Goal: Task Accomplishment & Management: Complete application form

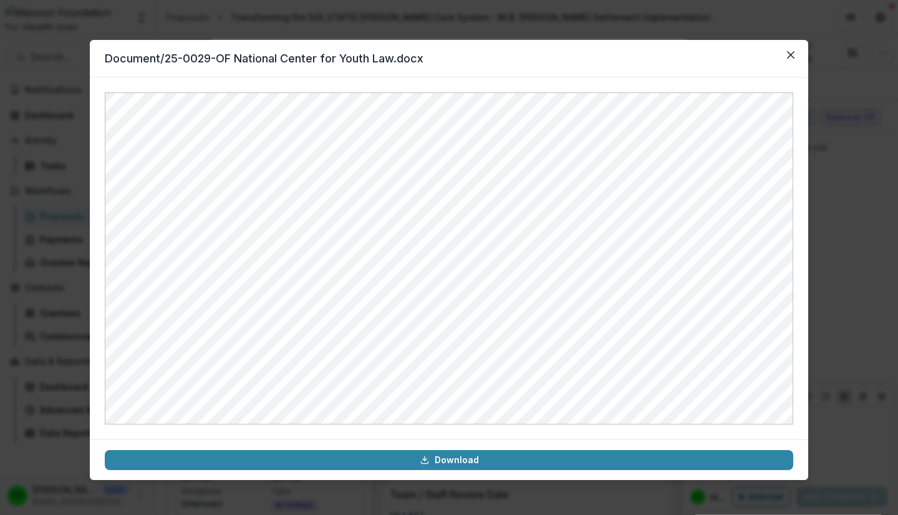
scroll to position [69, 0]
click at [792, 57] on icon "Close" at bounding box center [790, 54] width 7 height 7
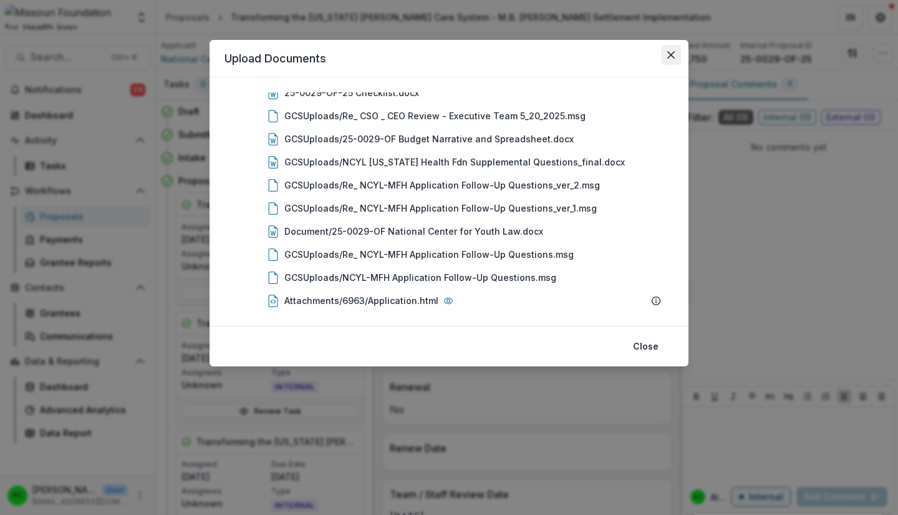
click at [672, 52] on icon "Close" at bounding box center [670, 54] width 7 height 7
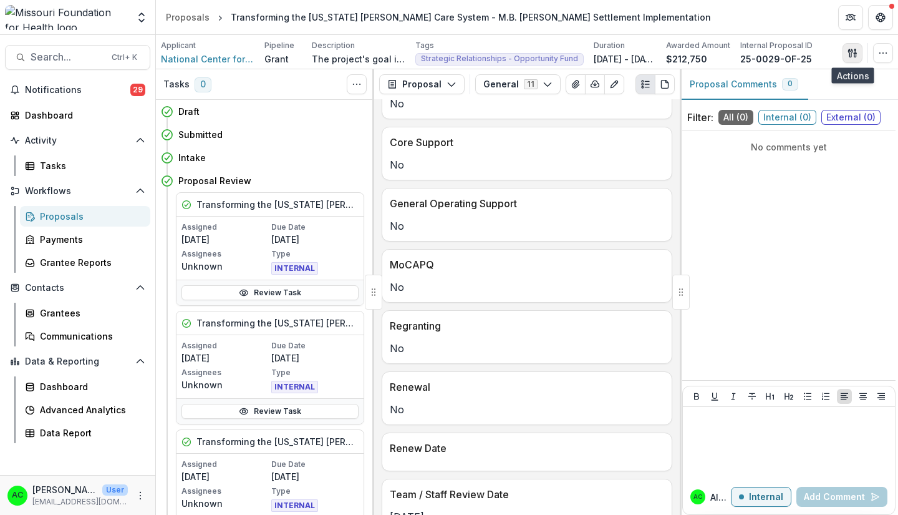
click at [853, 59] on button "button" at bounding box center [853, 53] width 20 height 20
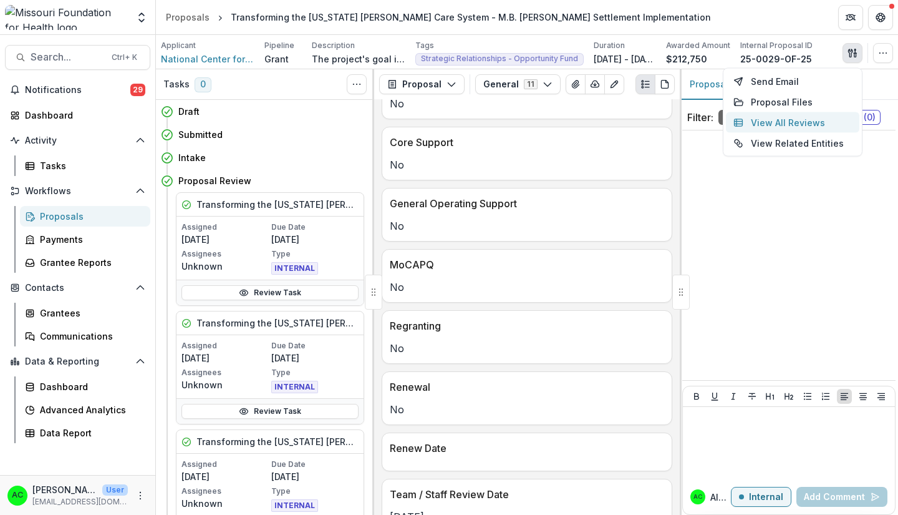
click at [797, 119] on button "View All Reviews" at bounding box center [792, 122] width 133 height 21
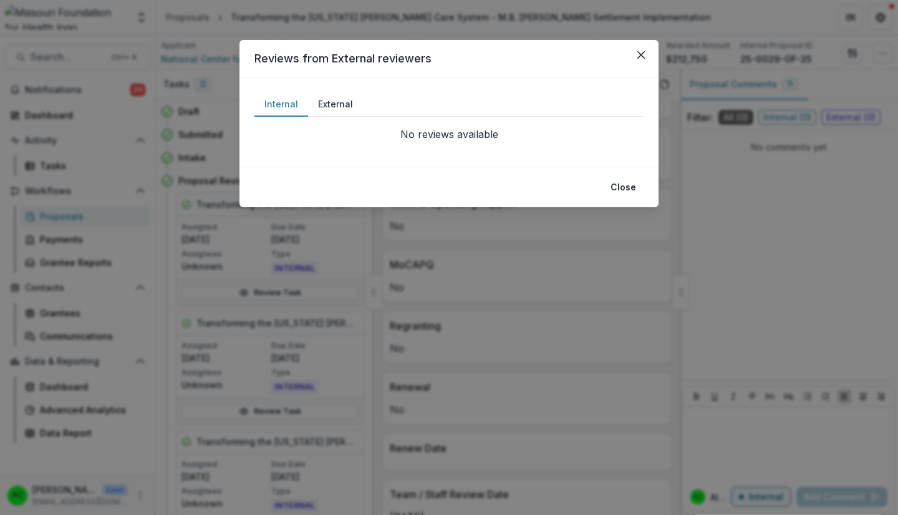
click at [337, 110] on button "External" at bounding box center [335, 104] width 55 height 24
click at [623, 187] on button "Close" at bounding box center [623, 187] width 41 height 20
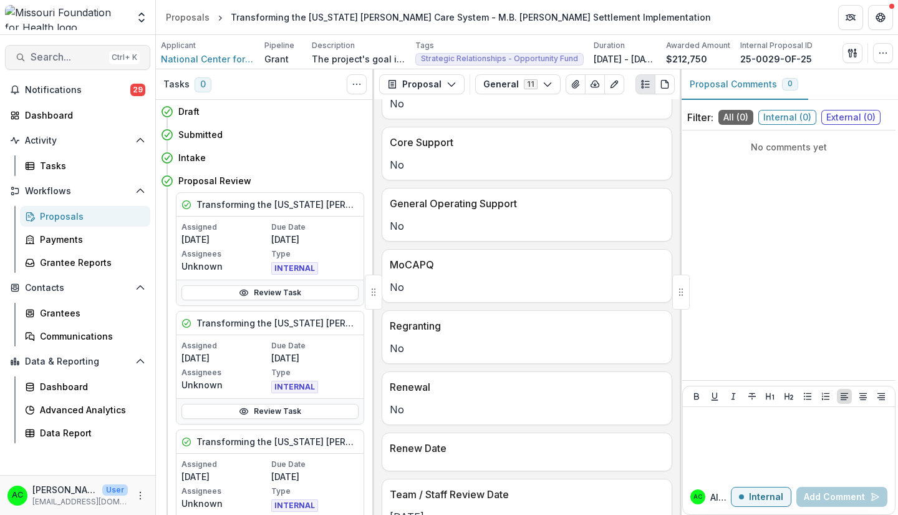
click at [60, 65] on button "Search... Ctrl + K" at bounding box center [77, 57] width 145 height 25
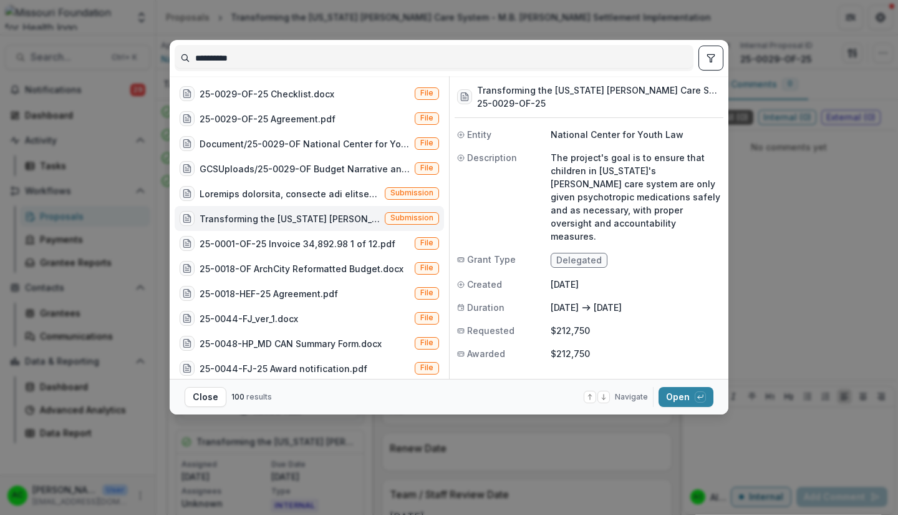
click at [231, 59] on input "**********" at bounding box center [434, 58] width 518 height 20
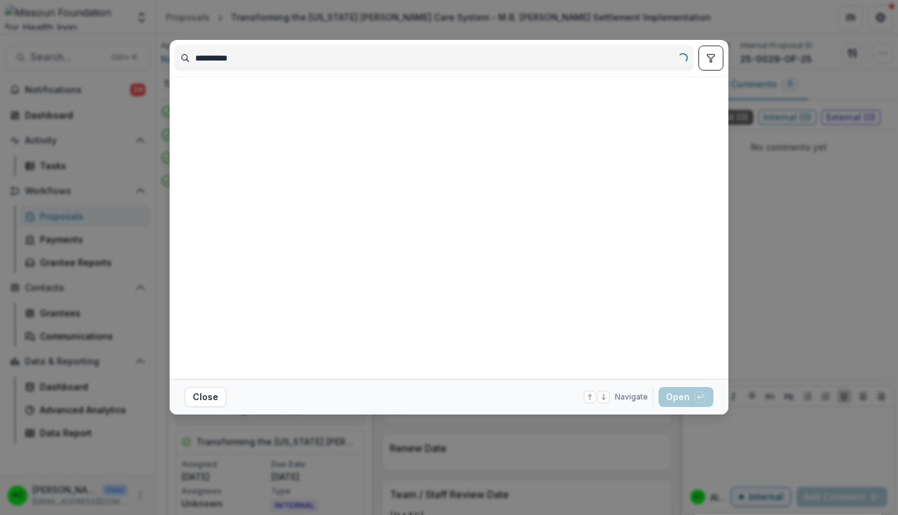
click at [259, 56] on input "**********" at bounding box center [434, 58] width 518 height 20
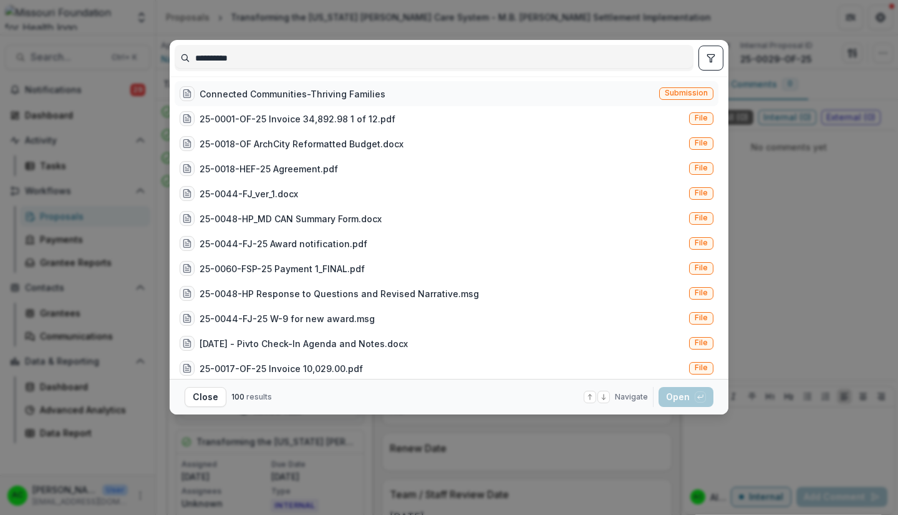
type input "**********"
click at [402, 105] on div "Connected Communities-Thriving Families Submission" at bounding box center [447, 93] width 544 height 25
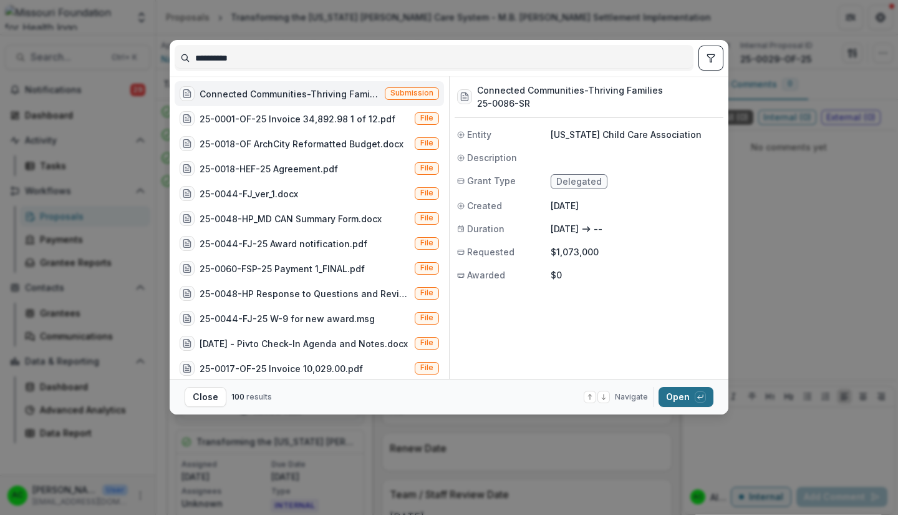
click at [674, 397] on button "Open with enter key" at bounding box center [686, 397] width 55 height 20
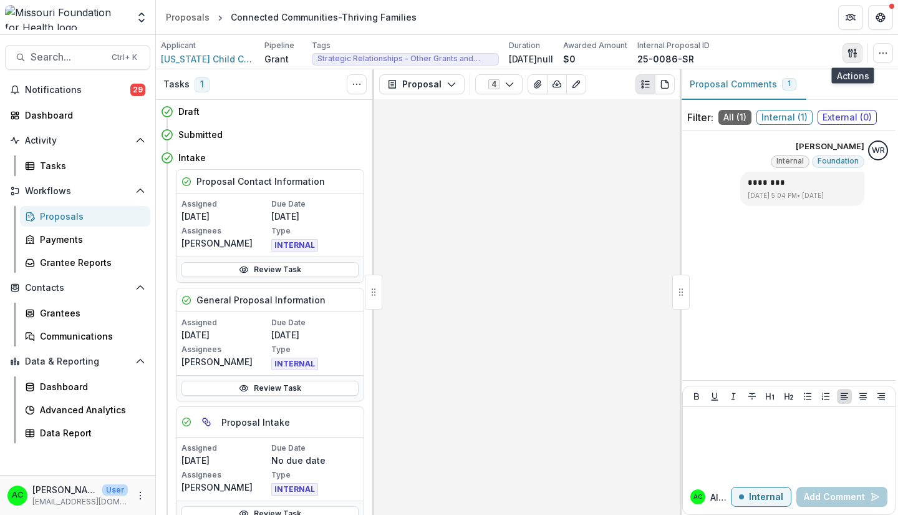
click at [849, 52] on icon "button" at bounding box center [850, 53] width 4 height 8
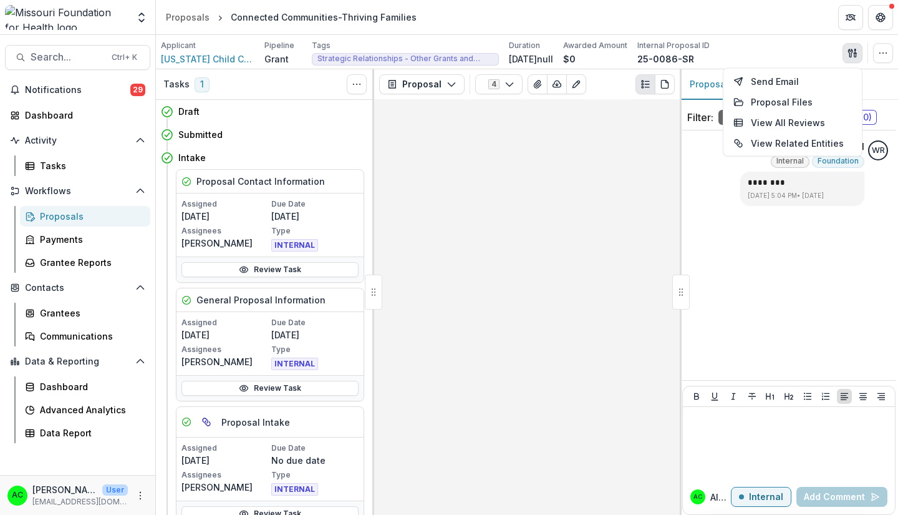
click at [587, 140] on div at bounding box center [527, 306] width 306 height 415
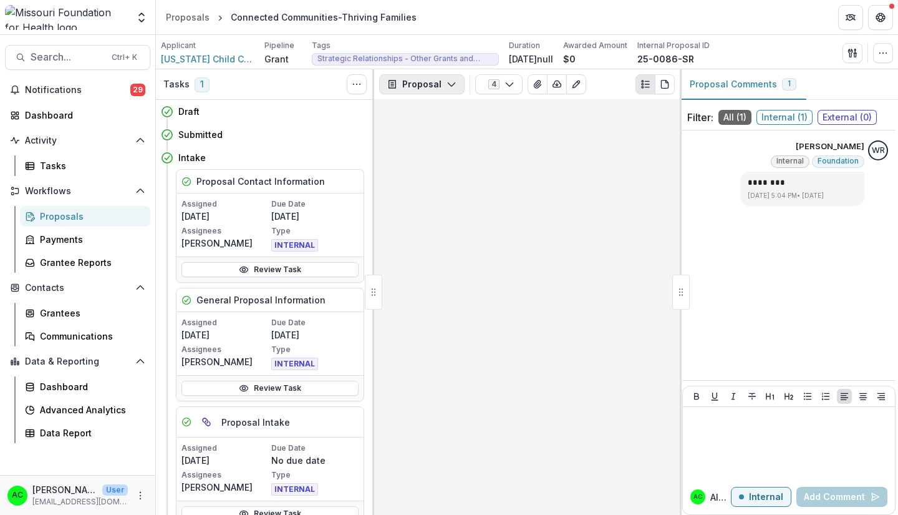
click at [445, 77] on button "Proposal" at bounding box center [421, 84] width 85 height 20
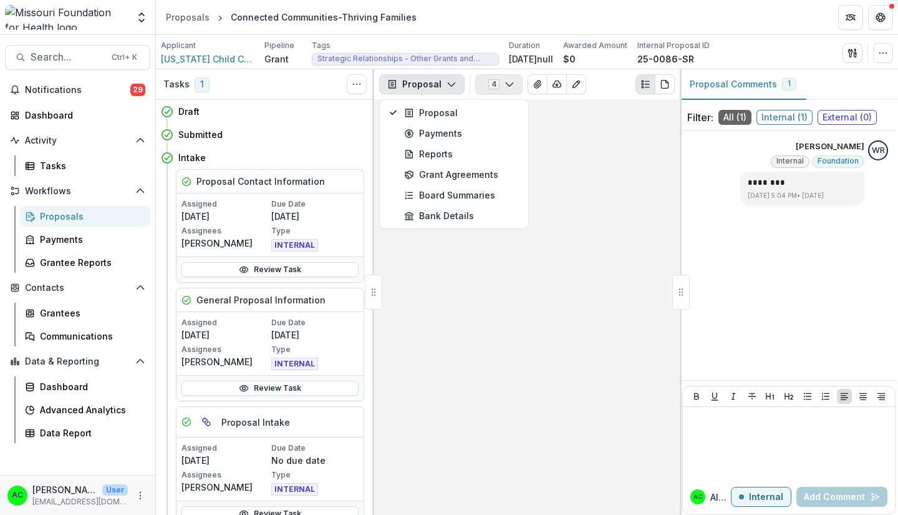
click at [508, 82] on icon "button" at bounding box center [510, 84] width 10 height 10
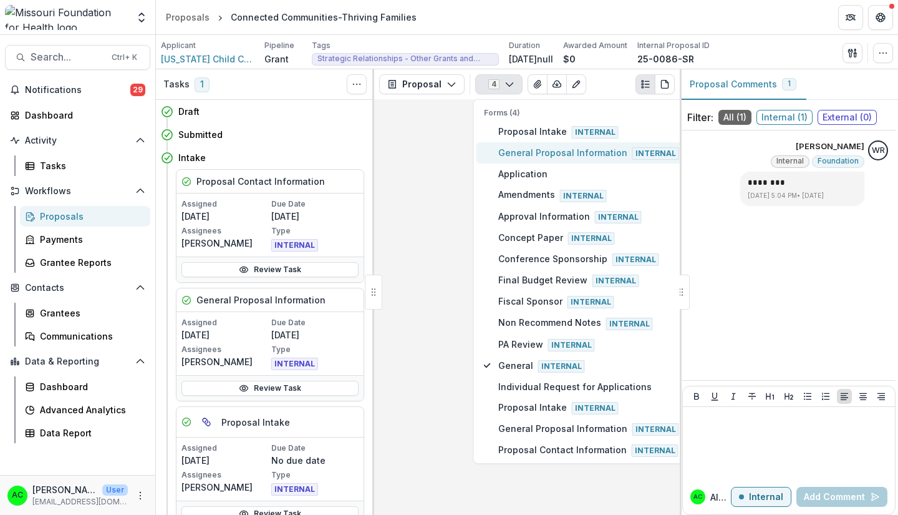
click at [522, 148] on span "General Proposal Information Internal" at bounding box center [588, 153] width 181 height 14
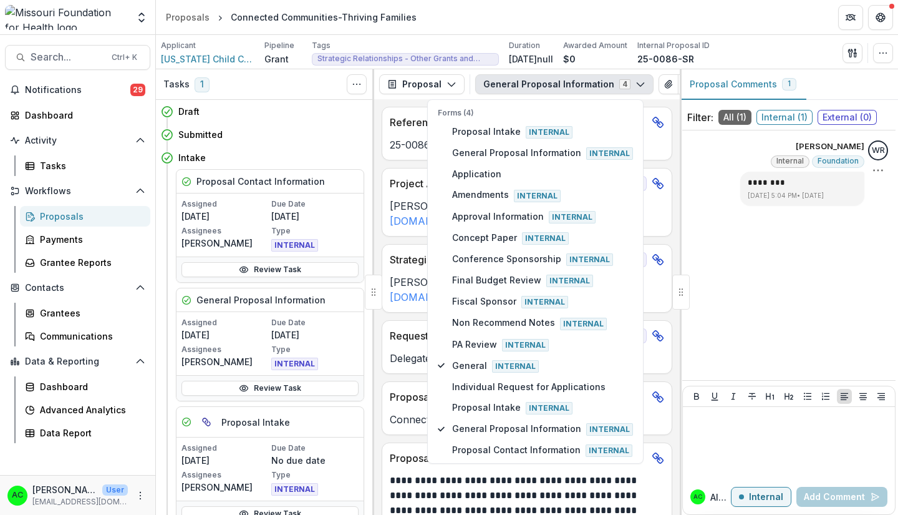
click at [706, 169] on div "[PERSON_NAME] Internal Foundation ******** [DATE] 5:04 PM • [DATE] WR Delete" at bounding box center [789, 172] width 198 height 65
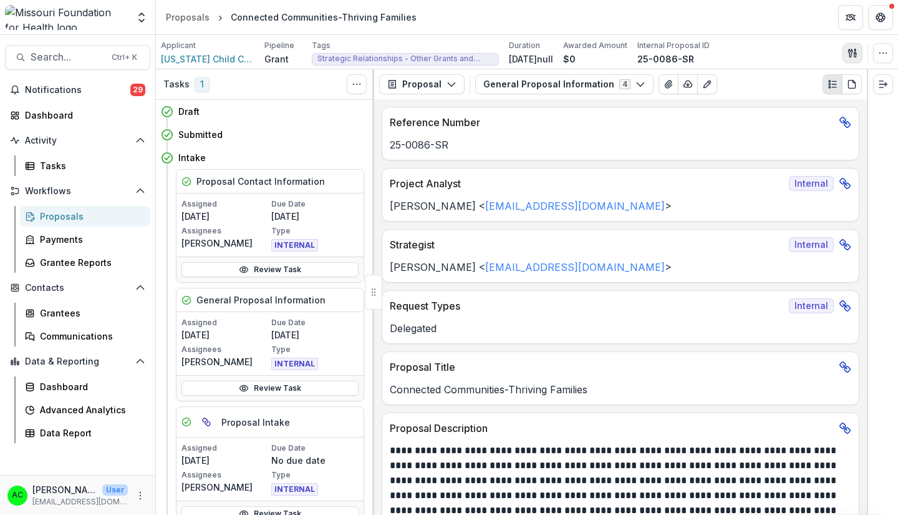
click at [853, 46] on button "button" at bounding box center [853, 53] width 20 height 20
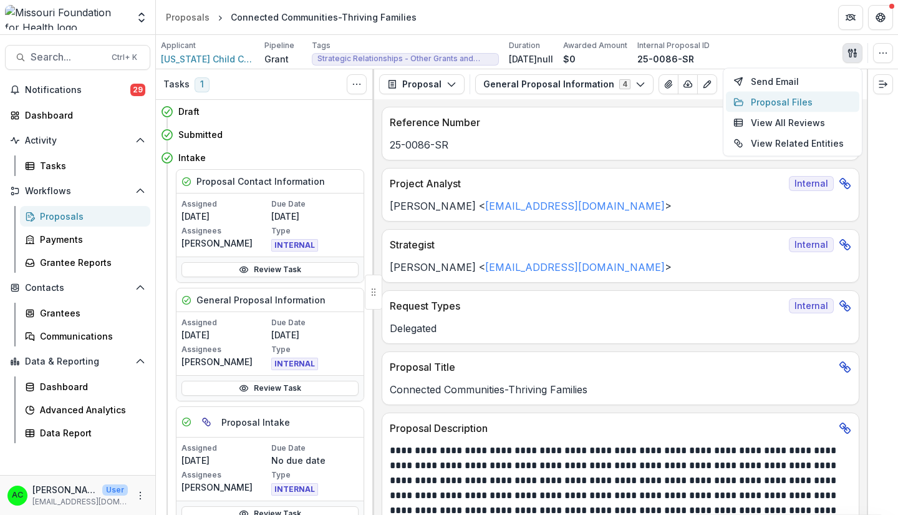
click at [797, 100] on button "Proposal Files" at bounding box center [792, 102] width 133 height 21
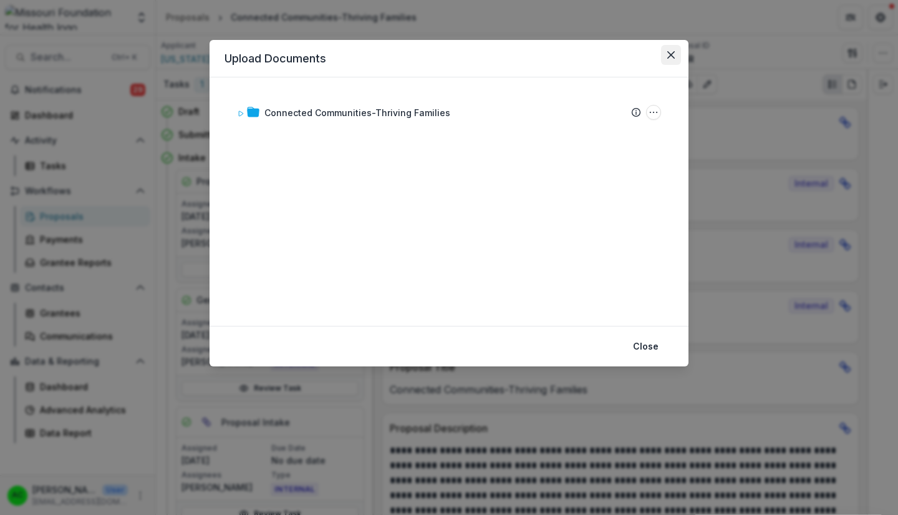
click at [664, 61] on button "Close" at bounding box center [671, 55] width 20 height 20
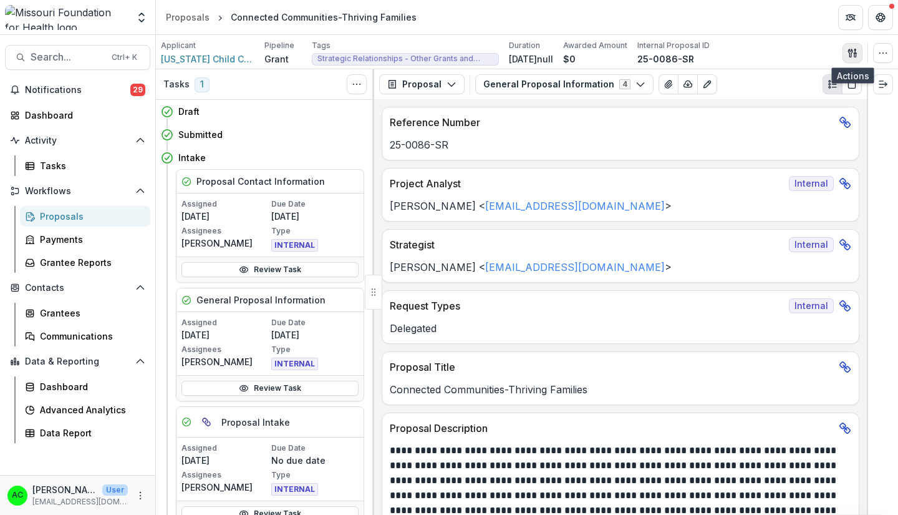
click at [850, 52] on icon "button" at bounding box center [853, 53] width 10 height 10
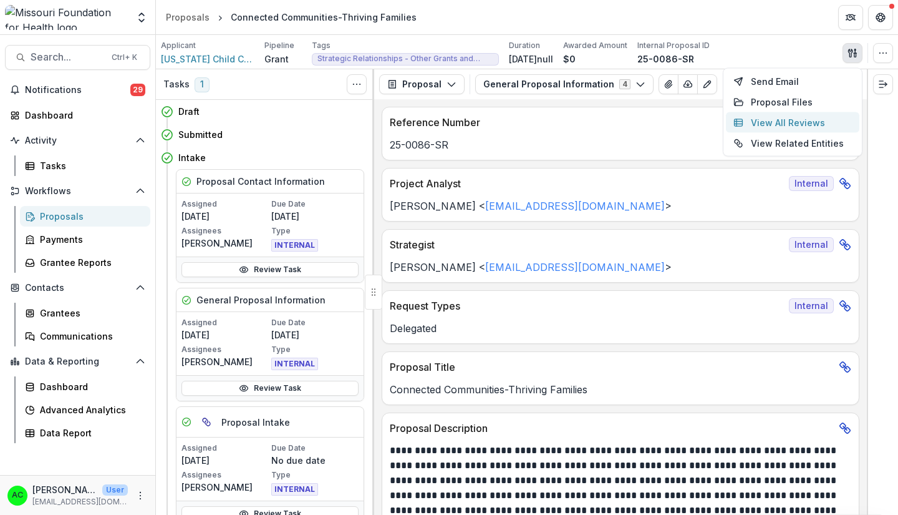
click at [800, 119] on button "View All Reviews" at bounding box center [792, 122] width 133 height 21
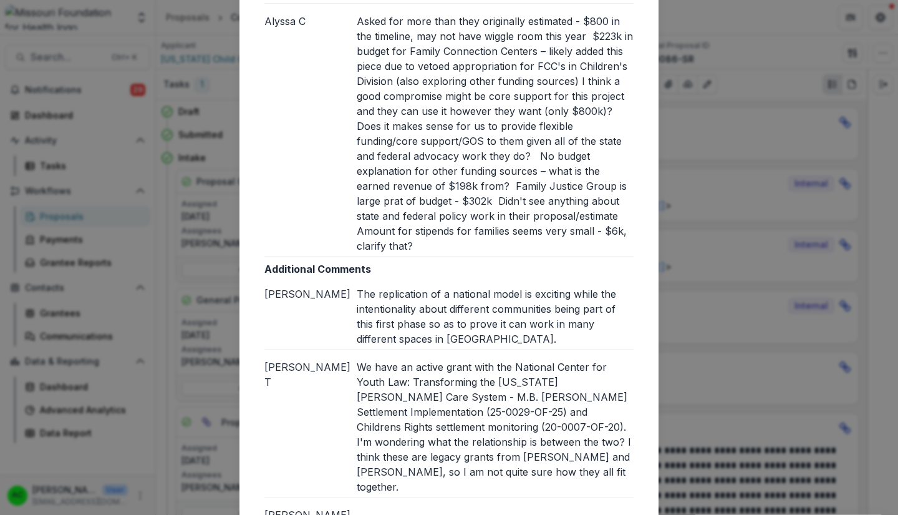
scroll to position [1700, 0]
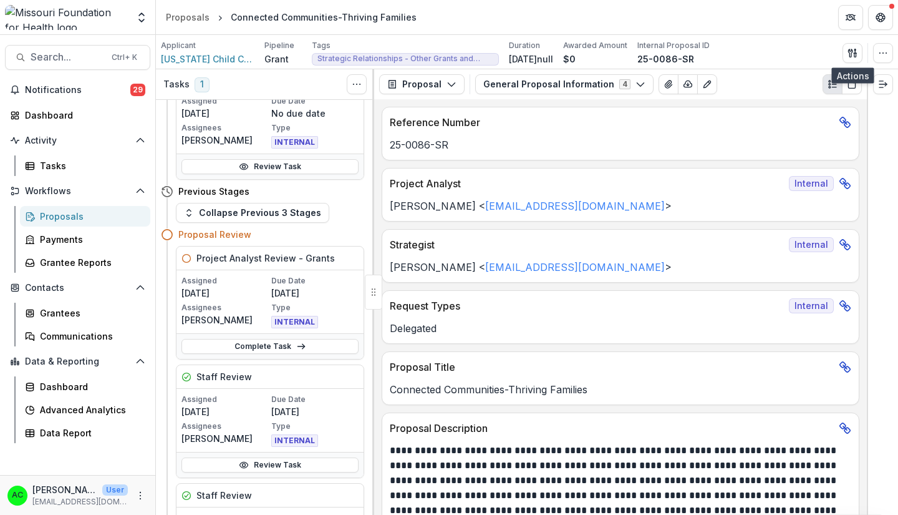
scroll to position [347, 0]
click at [326, 347] on link "Complete Task" at bounding box center [270, 345] width 177 height 15
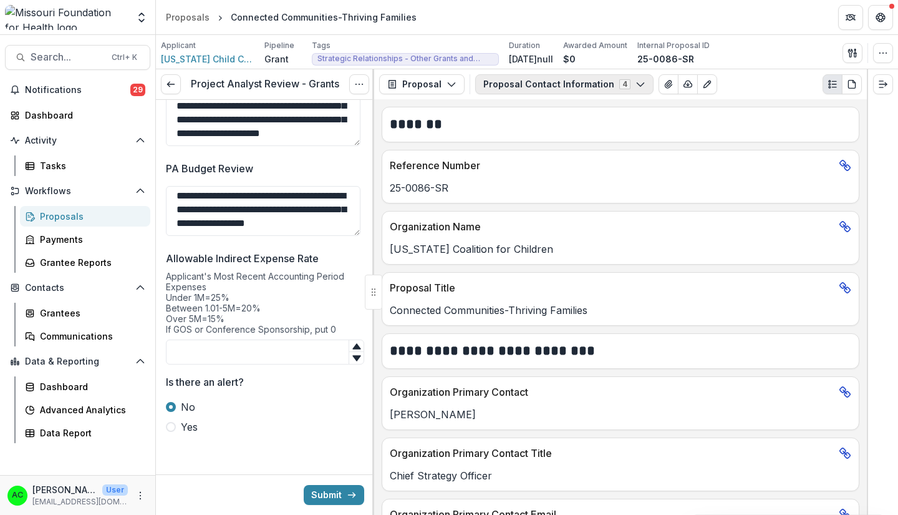
click at [623, 85] on button "Proposal Contact Information 4" at bounding box center [564, 84] width 178 height 20
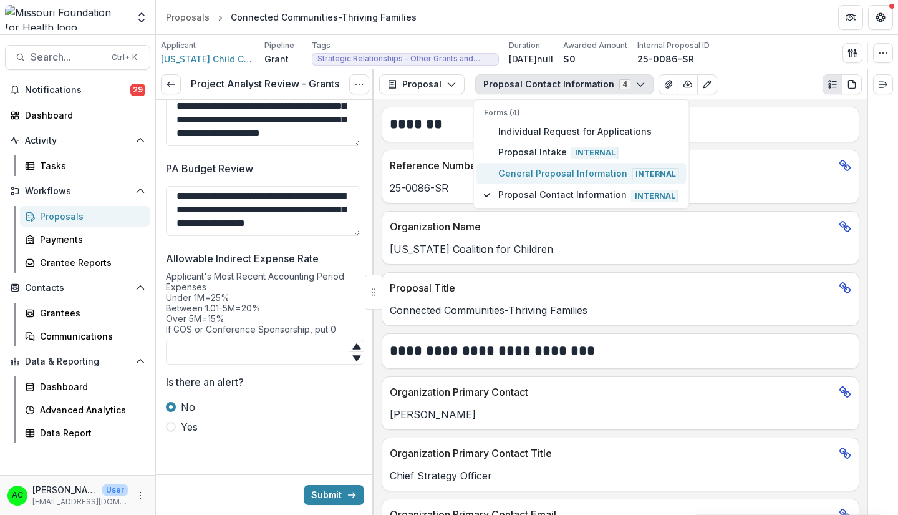
click at [594, 173] on span "General Proposal Information Internal" at bounding box center [588, 174] width 181 height 14
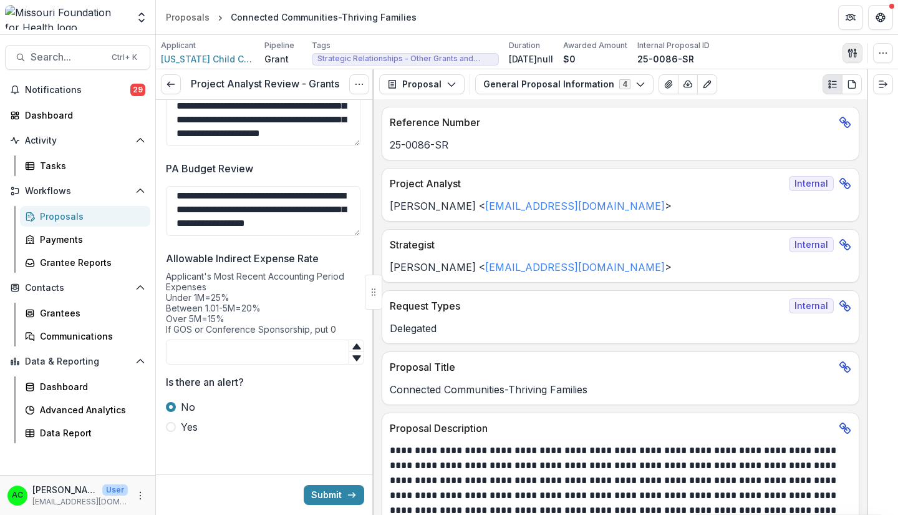
click at [848, 49] on icon "button" at bounding box center [853, 53] width 10 height 10
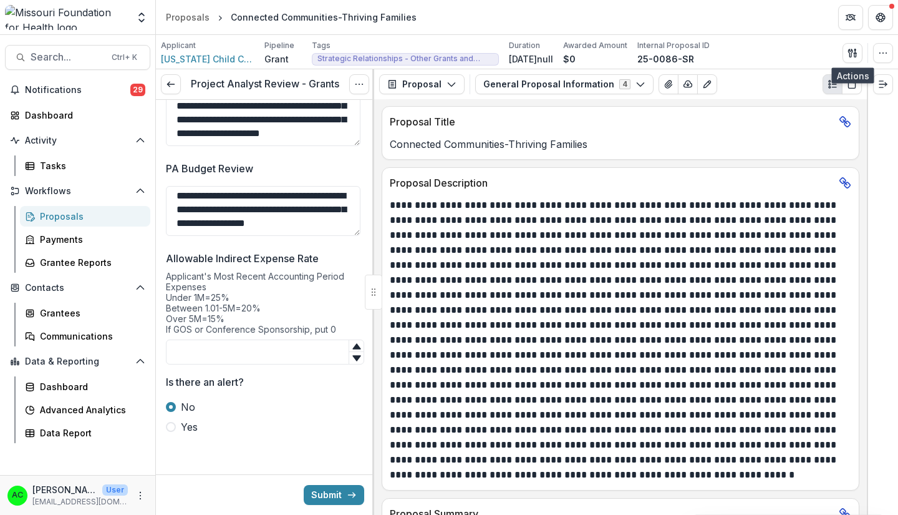
scroll to position [248, 0]
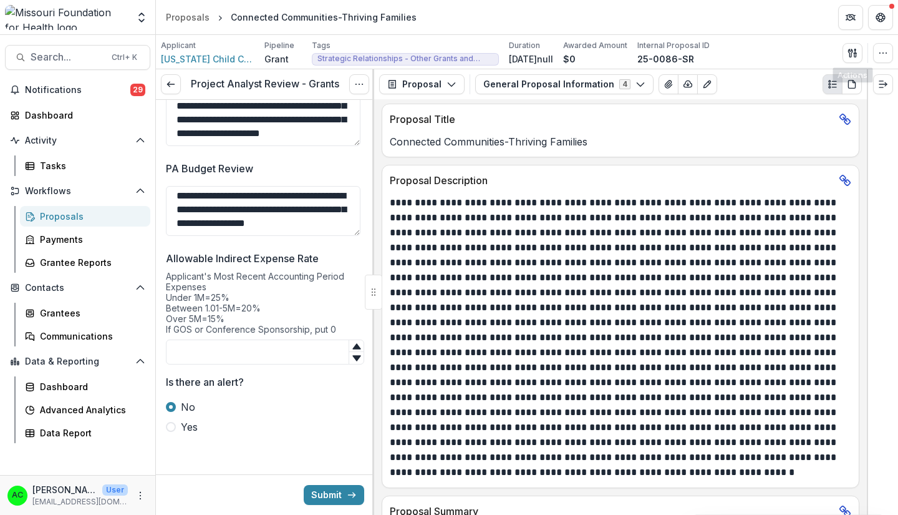
drag, startPoint x: 863, startPoint y: 172, endPoint x: 854, endPoint y: 125, distance: 48.2
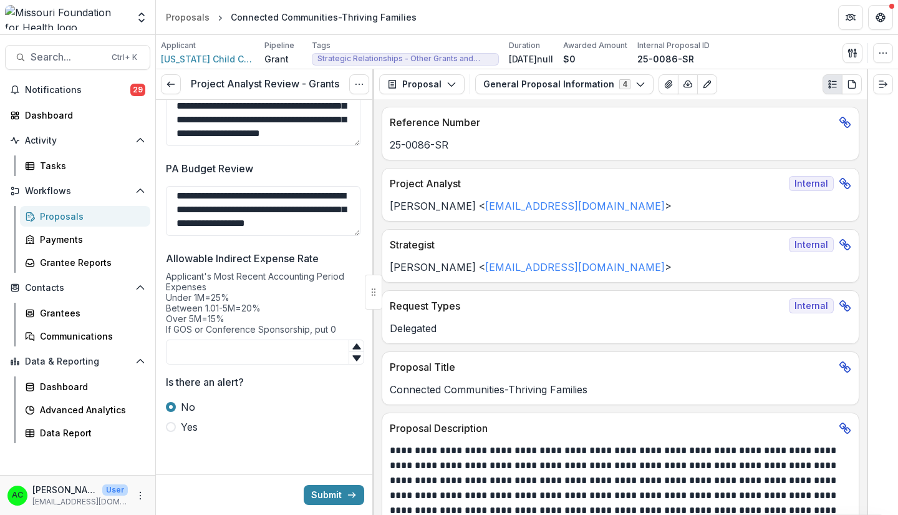
click at [61, 217] on div "Proposals" at bounding box center [90, 216] width 100 height 13
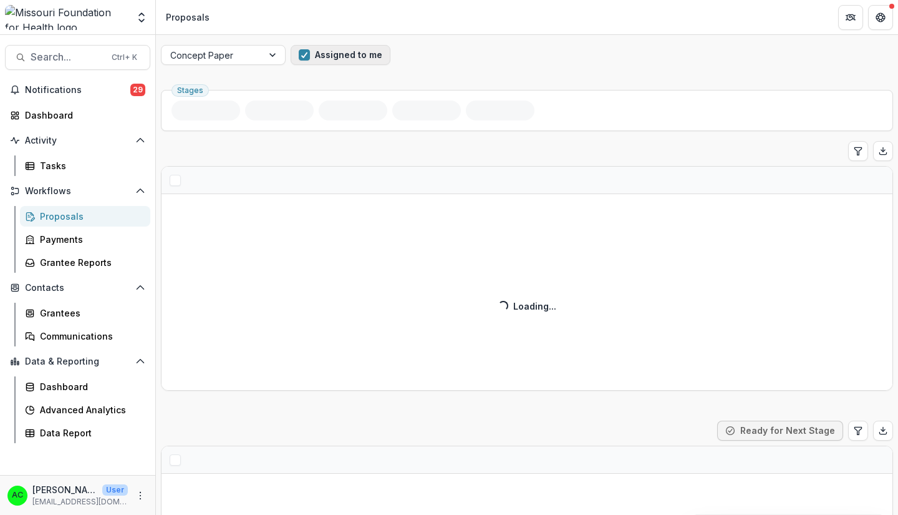
click at [349, 56] on button "Assigned to me" at bounding box center [341, 55] width 100 height 20
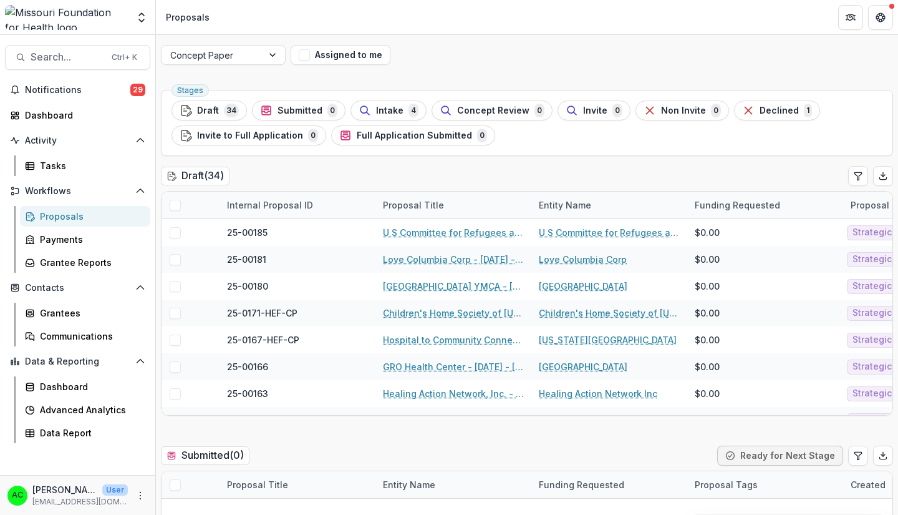
drag, startPoint x: 894, startPoint y: 86, endPoint x: 888, endPoint y: 112, distance: 26.9
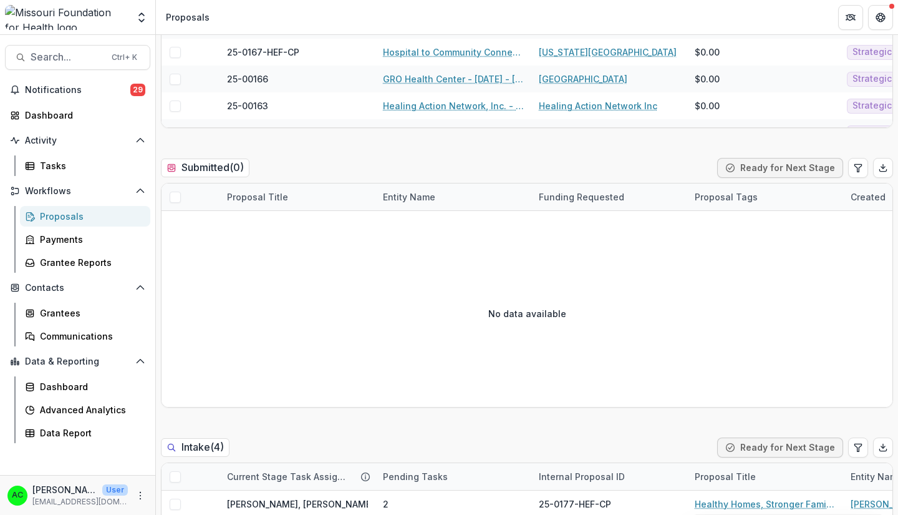
scroll to position [478, 0]
